Goal: Information Seeking & Learning: Learn about a topic

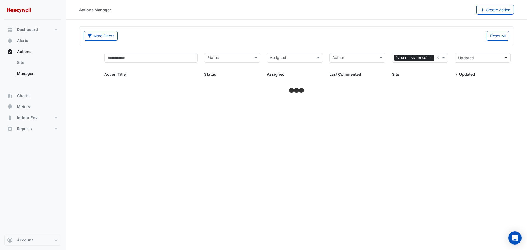
select select "**"
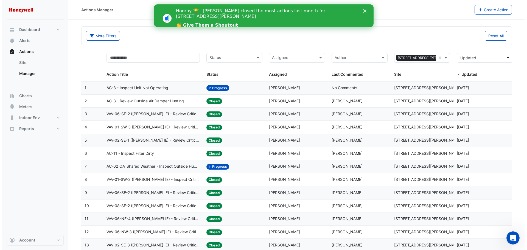
scroll to position [27, 0]
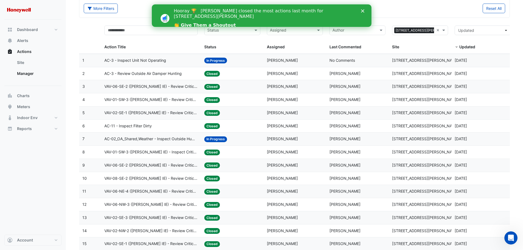
click at [145, 59] on span "AC-3 - Inspect Unit Not Operating" at bounding box center [135, 60] width 62 height 6
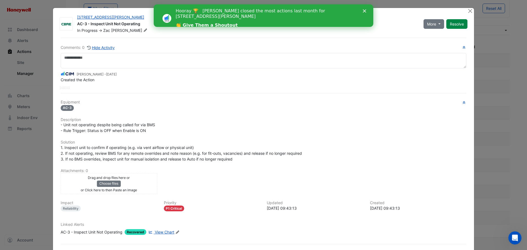
click at [183, 136] on div "Equipment AC-3 Description - Unit not operating despite being called for via BM…" at bounding box center [264, 169] width 406 height 139
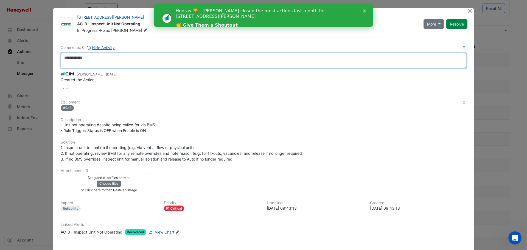
click at [86, 56] on textarea at bounding box center [264, 60] width 406 height 15
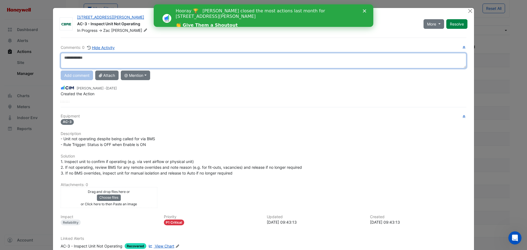
paste textarea "**********"
type textarea "**********"
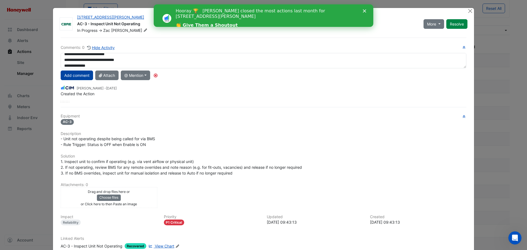
click at [79, 76] on button "Add comment" at bounding box center [77, 76] width 32 height 10
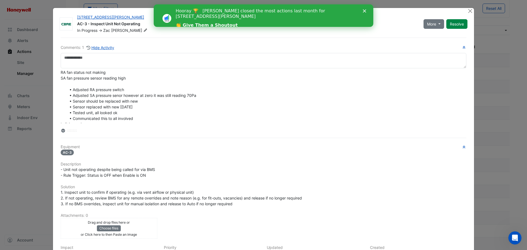
scroll to position [0, 0]
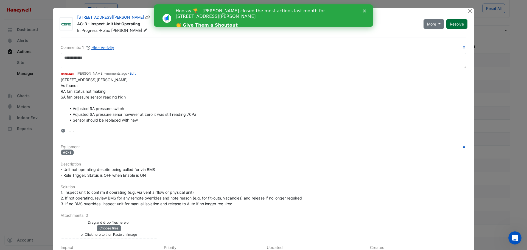
click at [452, 25] on button "Resolve" at bounding box center [456, 24] width 21 height 10
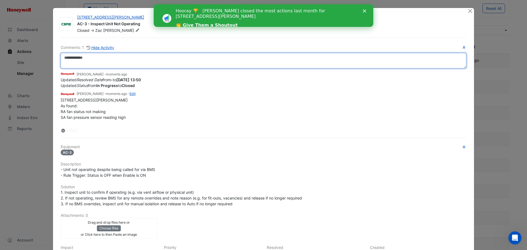
drag, startPoint x: 452, startPoint y: 25, endPoint x: 333, endPoint y: 61, distance: 123.8
click at [333, 61] on textarea at bounding box center [264, 60] width 406 height 15
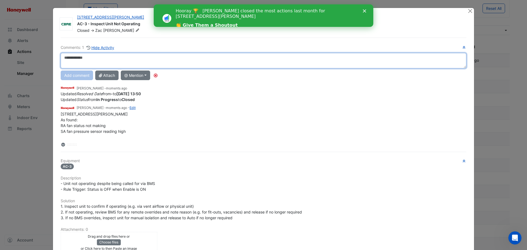
click at [101, 57] on textarea at bounding box center [264, 60] width 406 height 15
paste textarea "**********"
type textarea "**********"
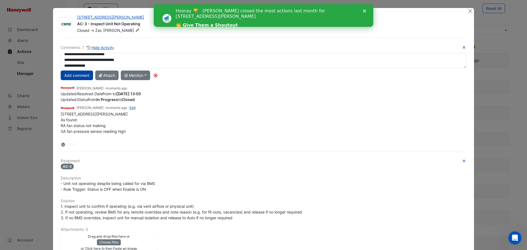
click at [82, 72] on button "Add comment" at bounding box center [77, 76] width 32 height 10
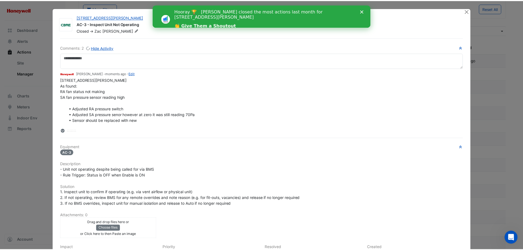
scroll to position [0, 0]
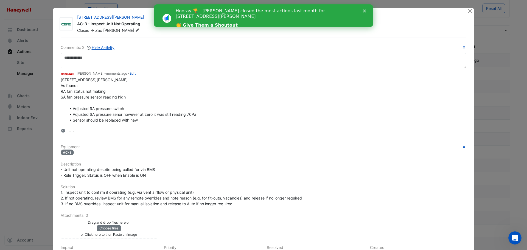
click at [366, 10] on polygon "Close" at bounding box center [364, 10] width 3 height 3
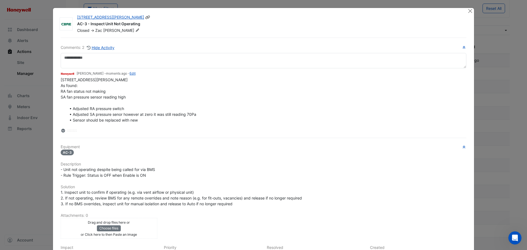
click at [356, 33] on div "Closed -> Zac Leadbetter" at bounding box center [269, 30] width 385 height 5
click at [469, 12] on button "Close" at bounding box center [470, 11] width 6 height 6
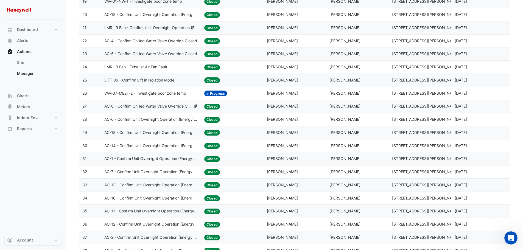
scroll to position [302, 0]
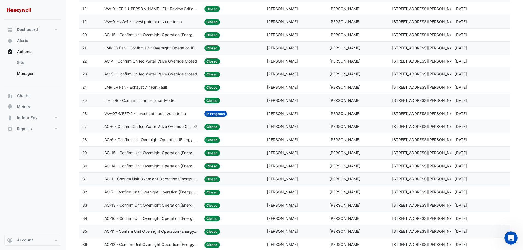
click at [334, 115] on span "[PERSON_NAME]" at bounding box center [344, 113] width 31 height 5
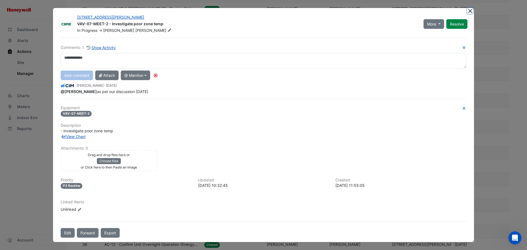
click at [468, 11] on button "Close" at bounding box center [470, 11] width 6 height 6
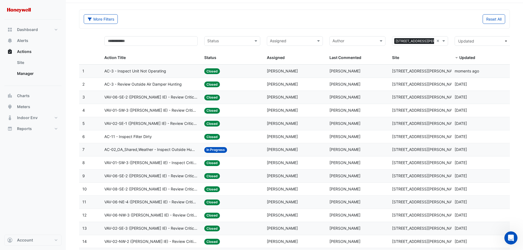
scroll to position [0, 0]
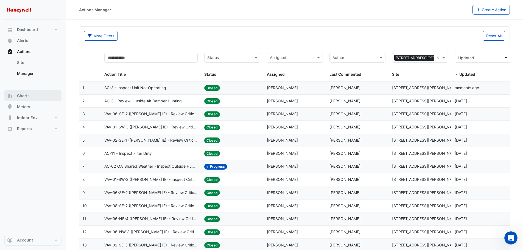
click at [24, 99] on button "Charts" at bounding box center [32, 95] width 57 height 11
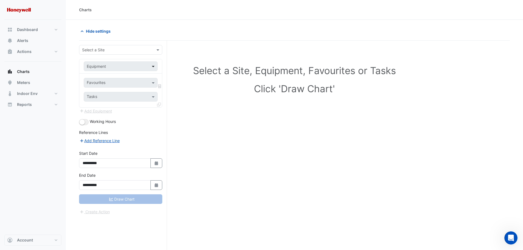
click at [153, 65] on span at bounding box center [153, 66] width 7 height 6
click at [157, 49] on span at bounding box center [158, 50] width 7 height 6
click at [95, 62] on span "[STREET_ADDRESS][PERSON_NAME]" at bounding box center [117, 61] width 67 height 5
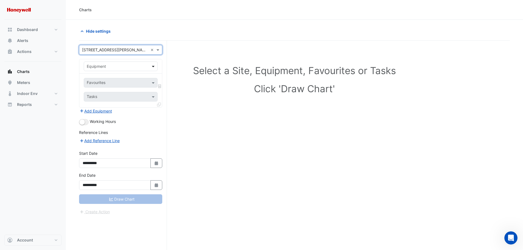
click at [150, 68] on span at bounding box center [153, 66] width 7 height 6
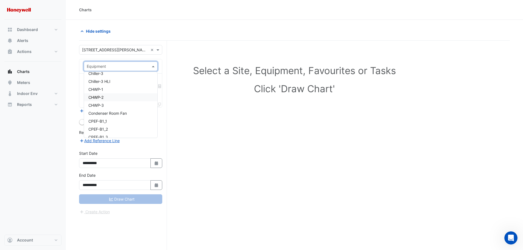
scroll to position [192, 0]
click at [91, 74] on div "Building" at bounding box center [120, 77] width 73 height 8
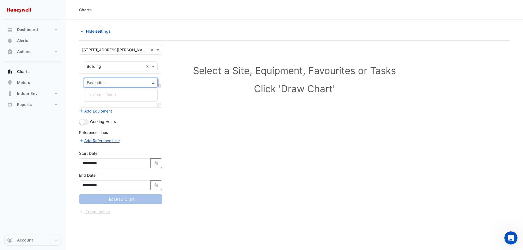
click at [153, 83] on span at bounding box center [153, 83] width 7 height 6
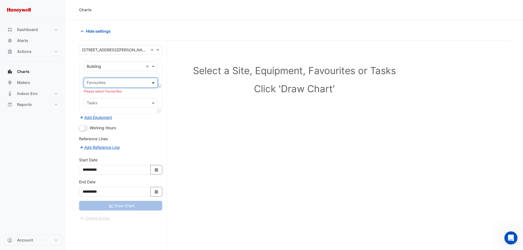
click at [153, 83] on span at bounding box center [153, 83] width 7 height 6
click at [152, 84] on span at bounding box center [153, 83] width 7 height 6
click at [152, 101] on span at bounding box center [153, 103] width 7 height 6
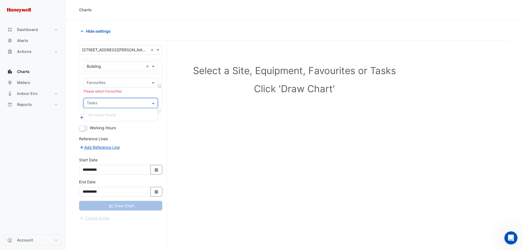
click at [152, 101] on span at bounding box center [153, 103] width 7 height 6
click at [256, 113] on div "Select a Site, Equipment, Favourites or Tasks Click 'Draw Chart'" at bounding box center [294, 80] width 424 height 67
click at [155, 68] on span at bounding box center [153, 66] width 7 height 6
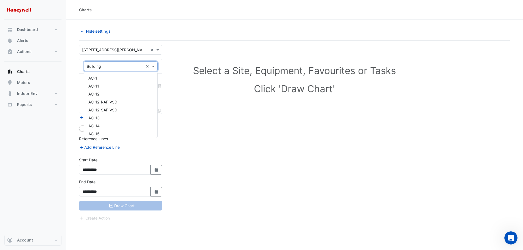
scroll to position [193, 0]
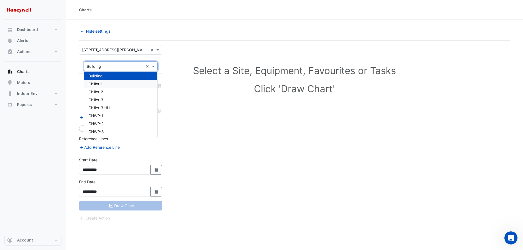
click at [126, 83] on div "Chiller-1" at bounding box center [120, 84] width 73 height 8
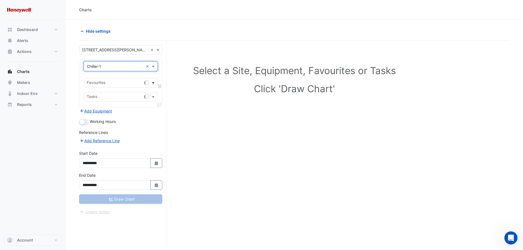
click at [152, 83] on span at bounding box center [153, 83] width 7 height 6
click at [134, 84] on input "text" at bounding box center [114, 83] width 55 height 6
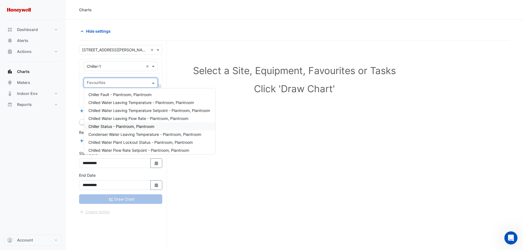
click at [149, 128] on span "Chiller Status - Plantroom, Plantroom" at bounding box center [121, 126] width 66 height 5
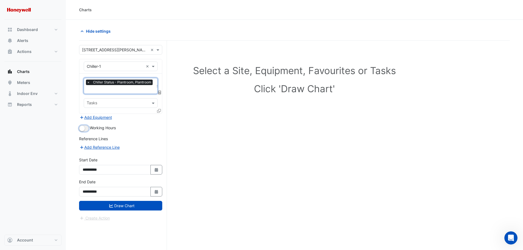
click at [83, 129] on small "button" at bounding box center [81, 128] width 5 height 5
click at [199, 128] on div "Select a Site, Equipment, Favourites or Tasks Click 'Draw Chart'" at bounding box center [294, 156] width 431 height 230
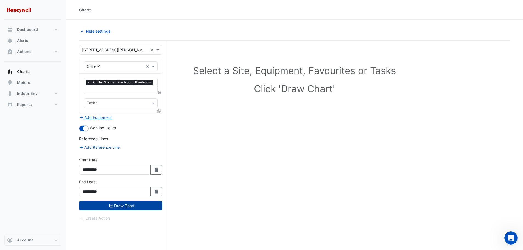
click at [122, 204] on button "Draw Chart" at bounding box center [120, 206] width 83 height 10
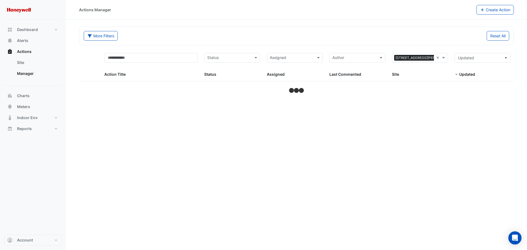
select select "**"
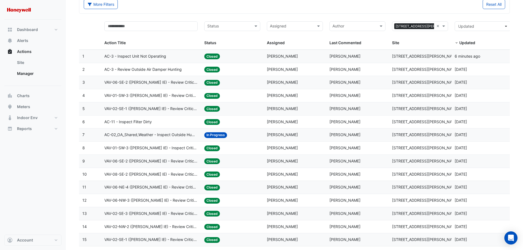
scroll to position [82, 0]
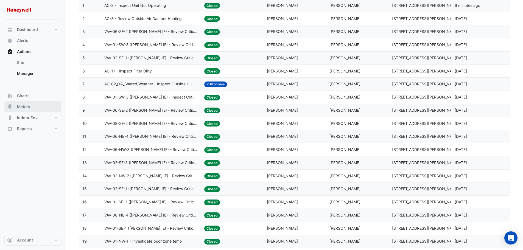
click at [29, 106] on span "Meters" at bounding box center [23, 106] width 13 height 5
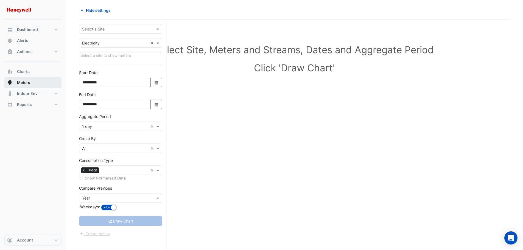
scroll to position [21, 0]
click at [146, 29] on input "text" at bounding box center [115, 29] width 66 height 6
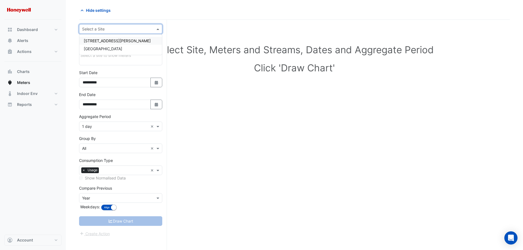
click at [123, 39] on div "[STREET_ADDRESS][PERSON_NAME]" at bounding box center [120, 41] width 83 height 8
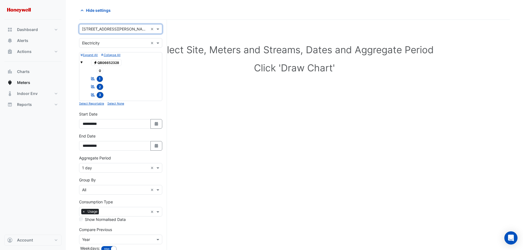
click at [102, 78] on span "1" at bounding box center [100, 79] width 7 height 6
click at [101, 79] on span "1" at bounding box center [100, 79] width 7 height 6
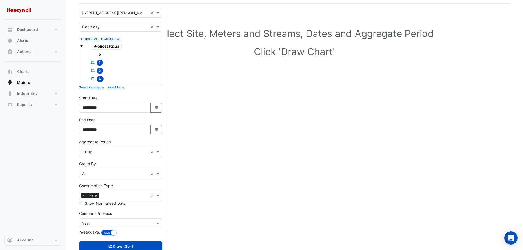
scroll to position [53, 0]
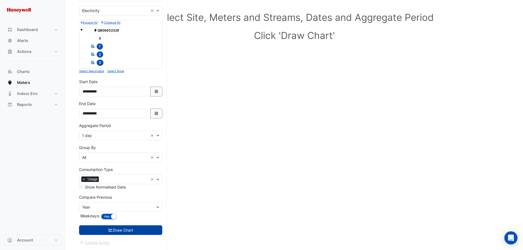
click at [129, 229] on button "Draw Chart" at bounding box center [120, 230] width 83 height 10
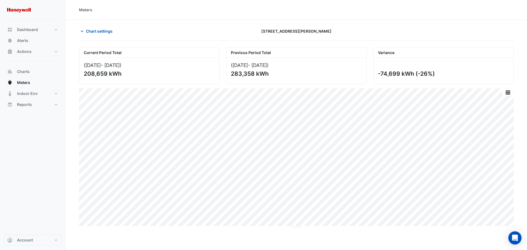
click at [102, 71] on div "208,659 kWh" at bounding box center [149, 73] width 130 height 7
click at [100, 62] on div "([DATE] - [DATE] ) 208,659 kWh" at bounding box center [149, 71] width 140 height 26
click at [26, 93] on span "Indoor Env" at bounding box center [27, 93] width 21 height 5
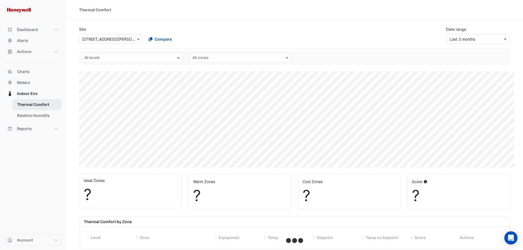
click at [34, 104] on link "Thermal Comfort" at bounding box center [37, 104] width 49 height 11
select select "**"
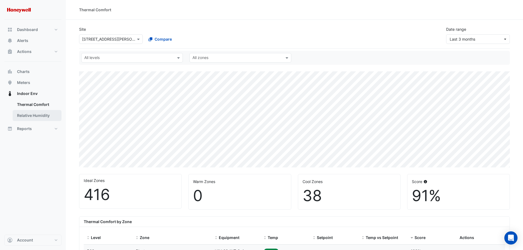
click at [37, 116] on link "Relative Humidity" at bounding box center [37, 115] width 49 height 11
